Goal: Task Accomplishment & Management: Use online tool/utility

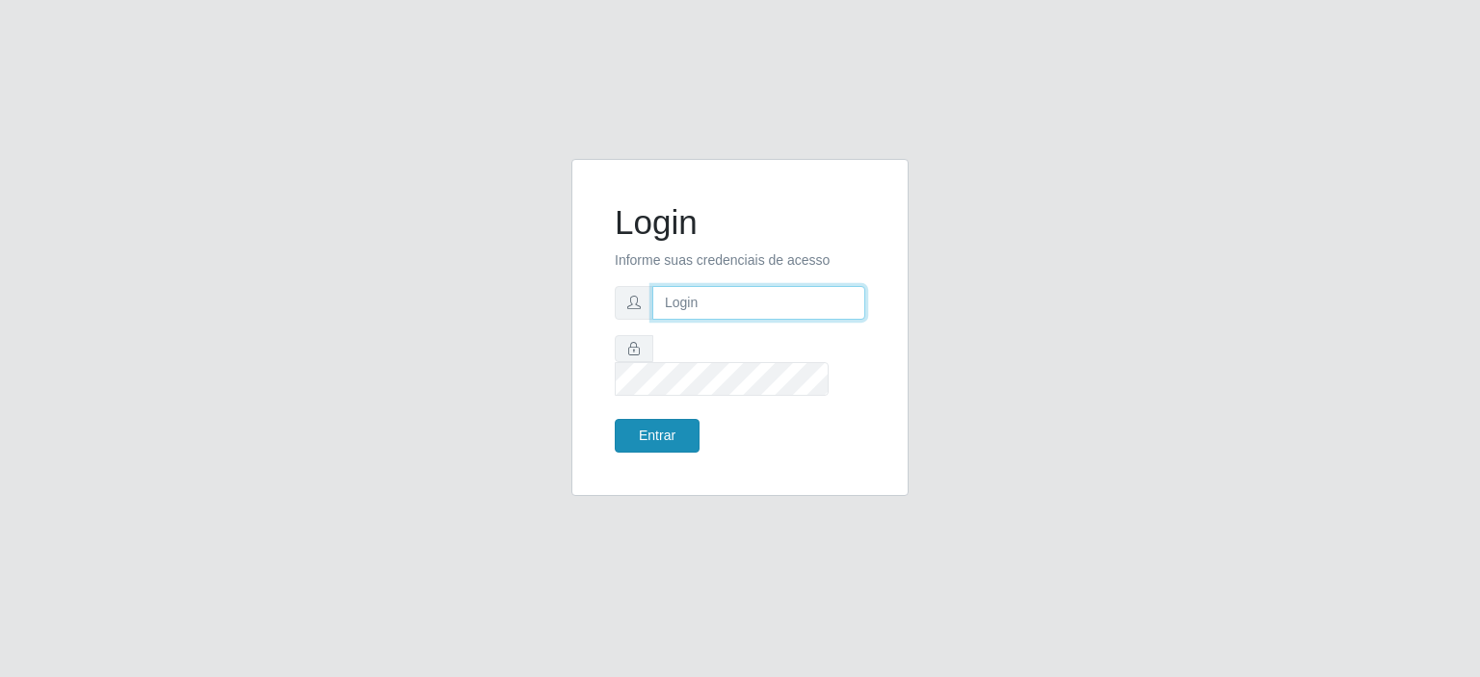
type input "[EMAIL_ADDRESS][DOMAIN_NAME]"
click at [671, 420] on button "Entrar" at bounding box center [657, 436] width 85 height 34
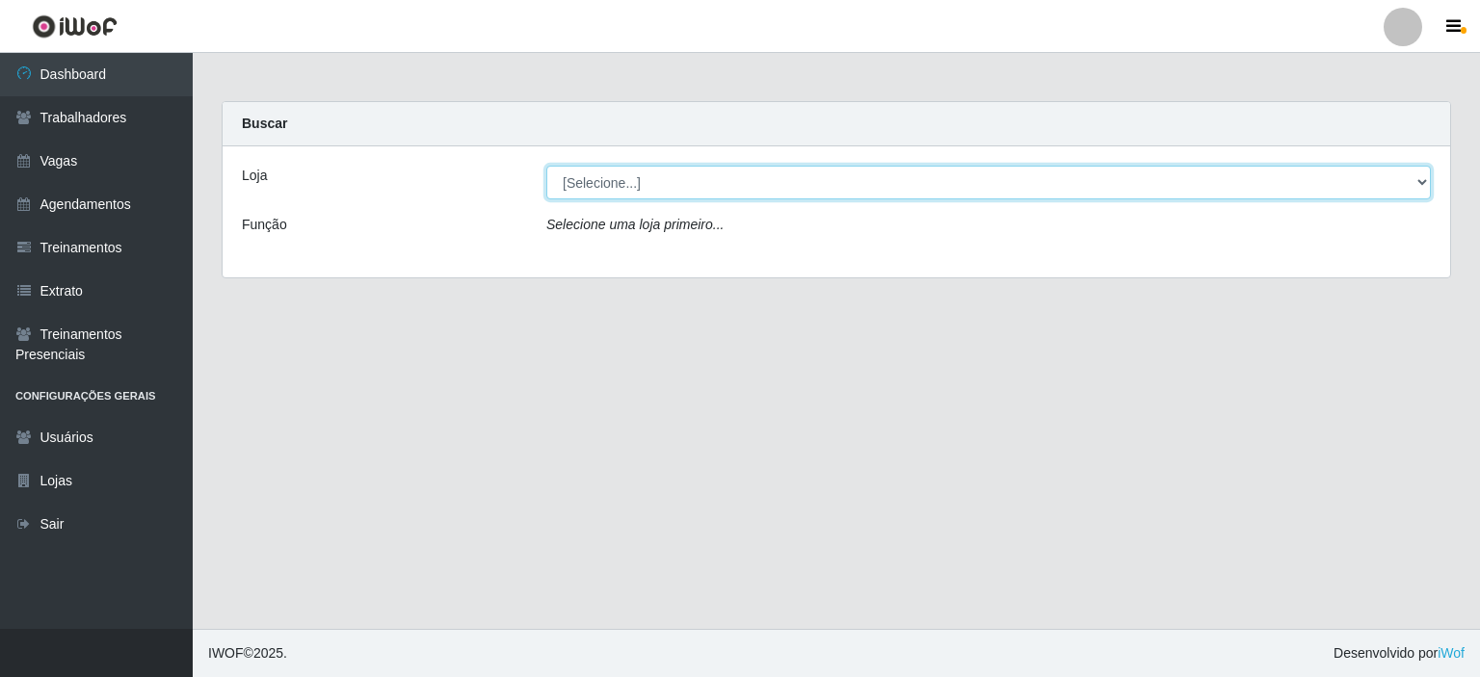
click at [675, 191] on select "[Selecione...] Preço Bom Supermercado" at bounding box center [988, 183] width 885 height 34
select select "387"
click at [546, 166] on select "[Selecione...] Preço Bom Supermercado" at bounding box center [988, 183] width 885 height 34
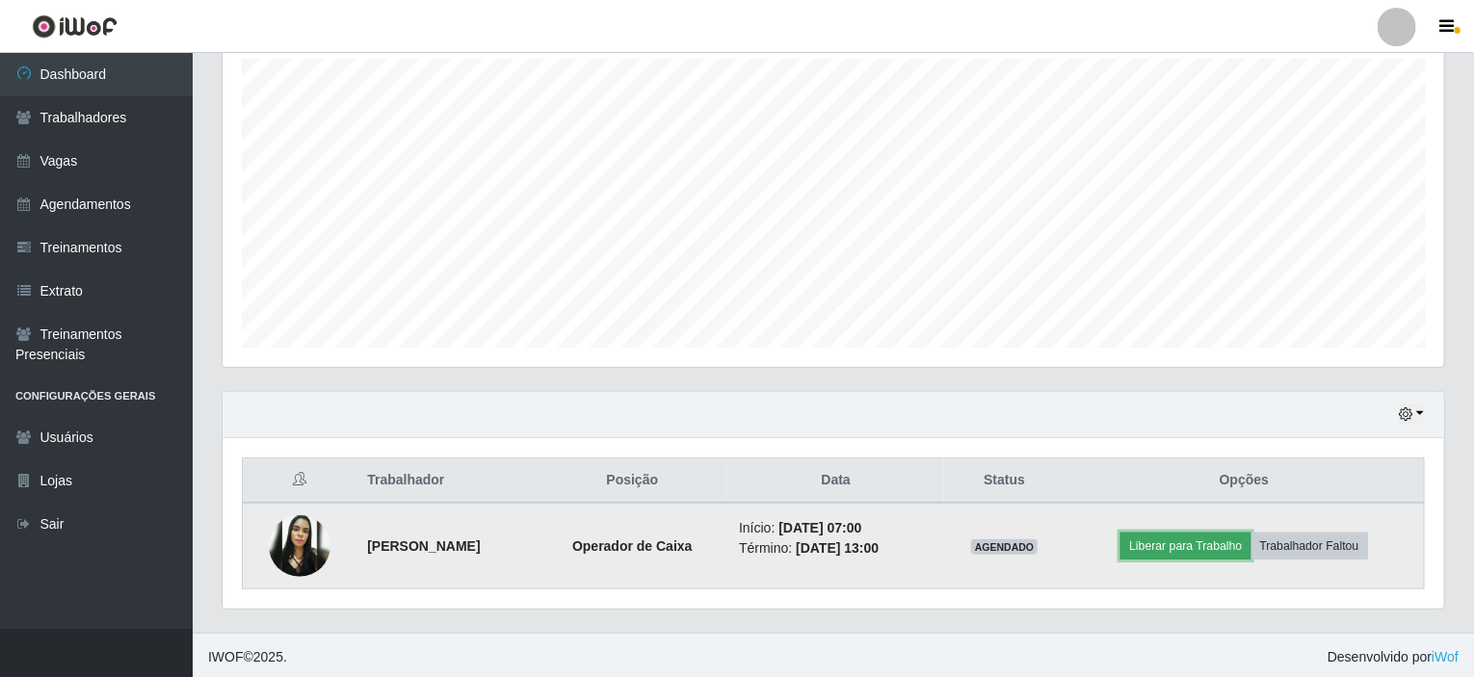
click at [1162, 533] on button "Liberar para Trabalho" at bounding box center [1186, 546] width 130 height 27
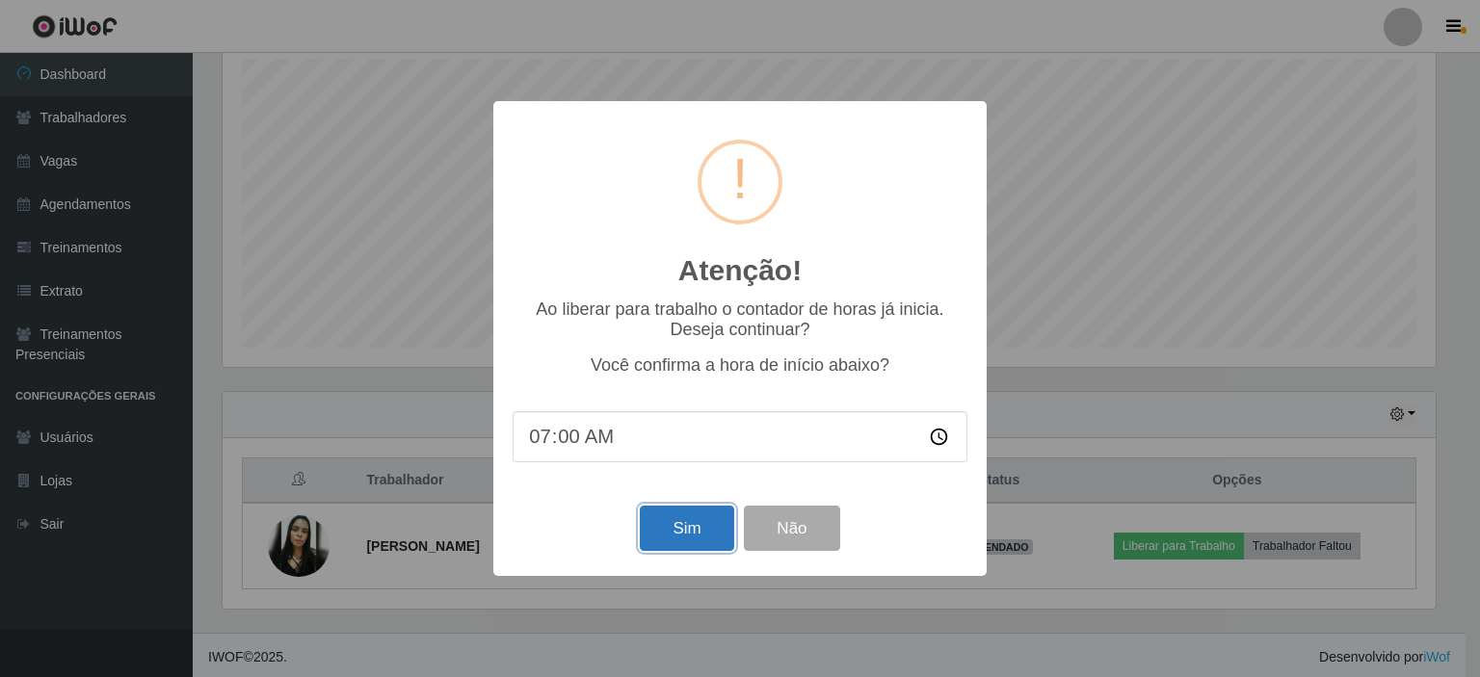
click at [669, 536] on button "Sim" at bounding box center [686, 528] width 93 height 45
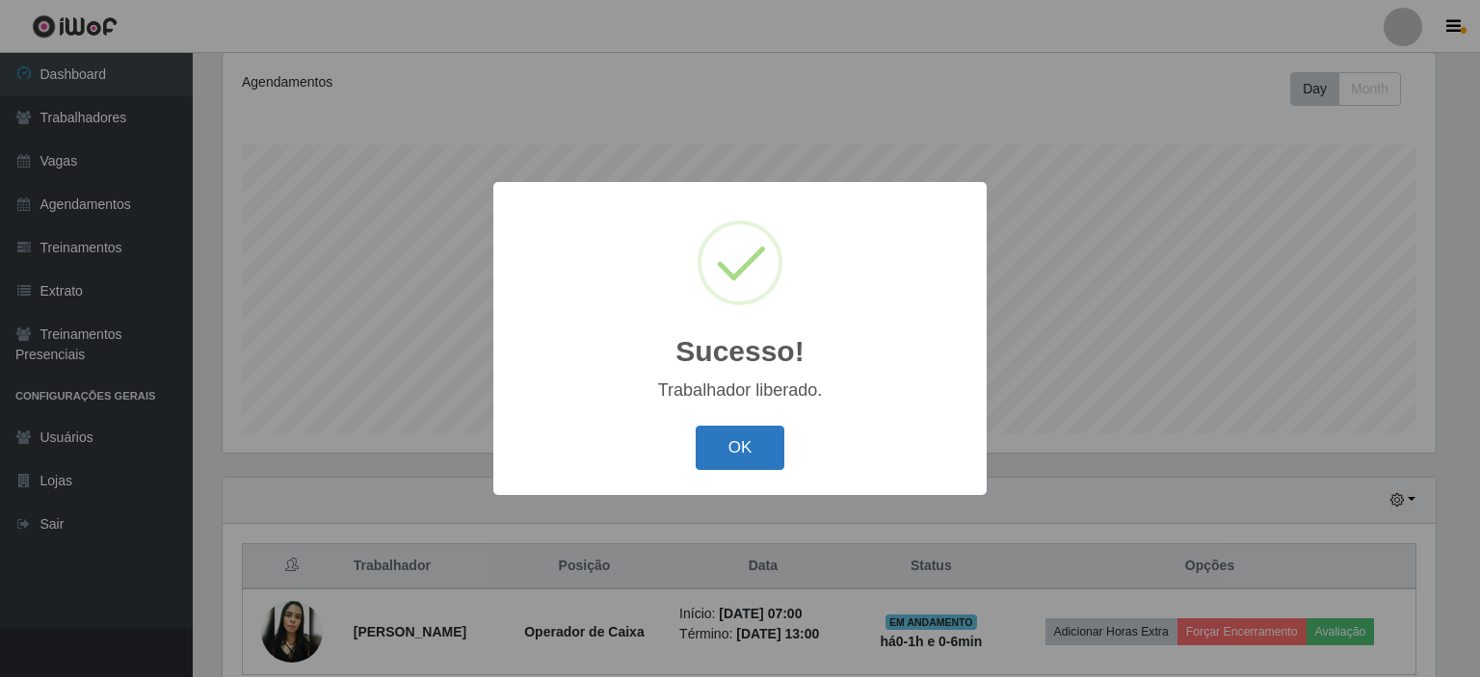
click at [763, 433] on button "OK" at bounding box center [741, 448] width 90 height 45
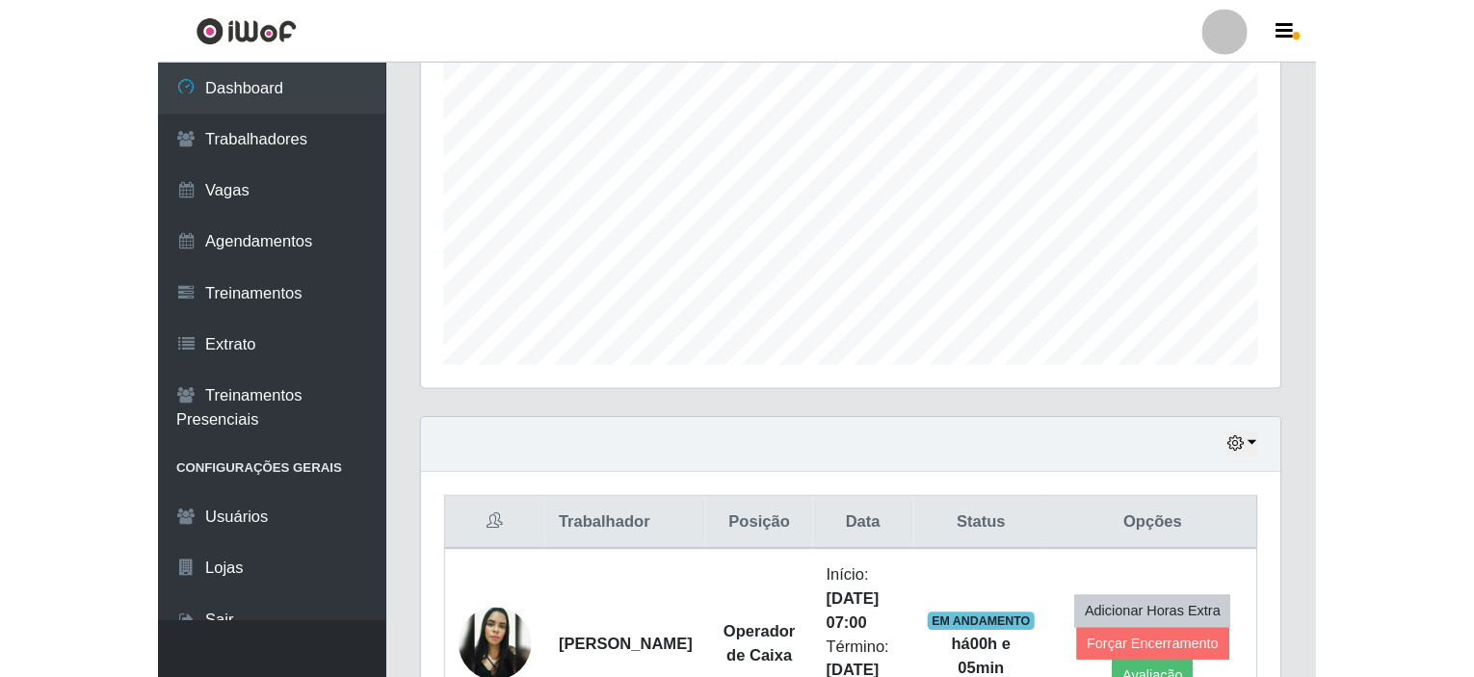
scroll to position [400, 1222]
